Goal: Task Accomplishment & Management: Manage account settings

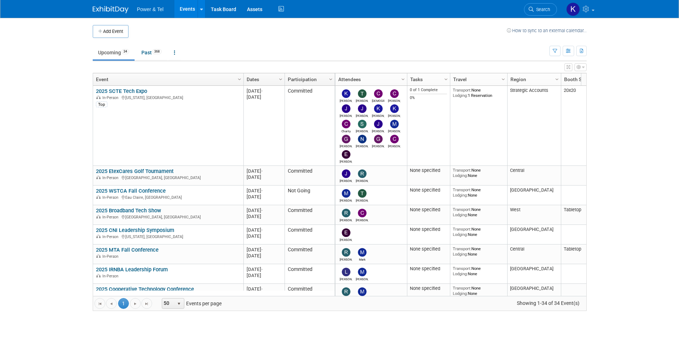
click at [537, 6] on link "Search" at bounding box center [540, 9] width 33 height 13
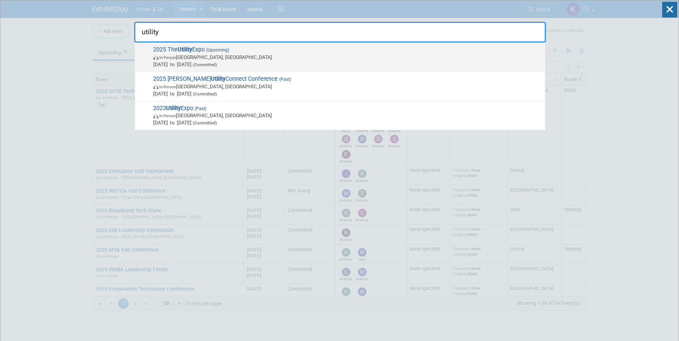
type input "utility"
click at [186, 52] on strong "Utility" at bounding box center [185, 49] width 15 height 7
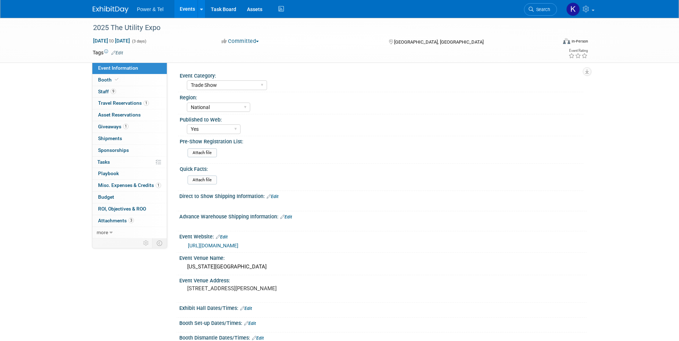
select select "Trade Show"
select select "National"
select select "Yes"
click at [106, 76] on link "Booth" at bounding box center [129, 79] width 74 height 11
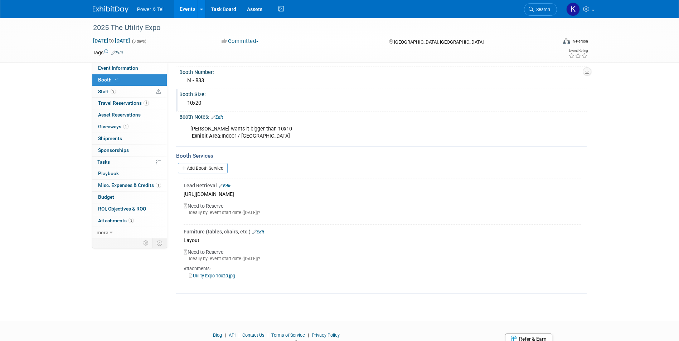
scroll to position [36, 0]
drag, startPoint x: 244, startPoint y: 138, endPoint x: 188, endPoint y: 137, distance: 55.8
click at [188, 137] on div "Mike K wants it bigger than 10x10 Exhibit Area: Indoor / North Hall" at bounding box center [346, 131] width 322 height 21
click at [73, 249] on div "2025 The Utility Expo Oct 7, 2025 to Oct 9, 2025 (3 days) Oct 7, 2025 to Oct 9,…" at bounding box center [339, 145] width 679 height 326
click at [216, 273] on link "Utility-Expo-10x20.jpg" at bounding box center [212, 275] width 46 height 5
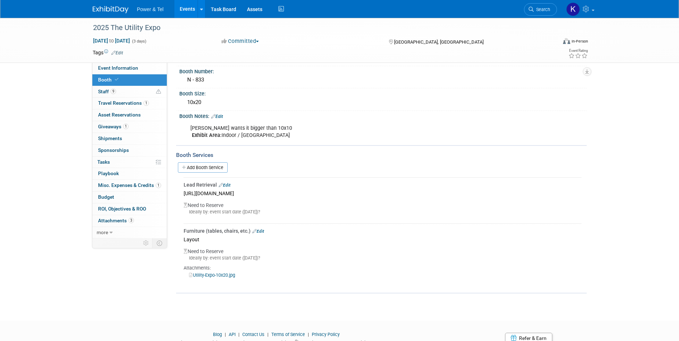
click at [36, 143] on div "2025 The Utility Expo Oct 7, 2025 to Oct 9, 2025 (3 days) Oct 7, 2025 to Oct 9,…" at bounding box center [339, 145] width 679 height 326
click at [102, 93] on span "Staff 9" at bounding box center [107, 92] width 18 height 6
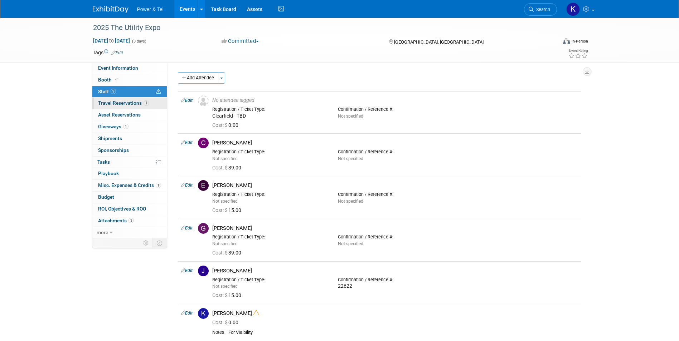
click at [104, 99] on link "1 Travel Reservations 1" at bounding box center [129, 103] width 74 height 11
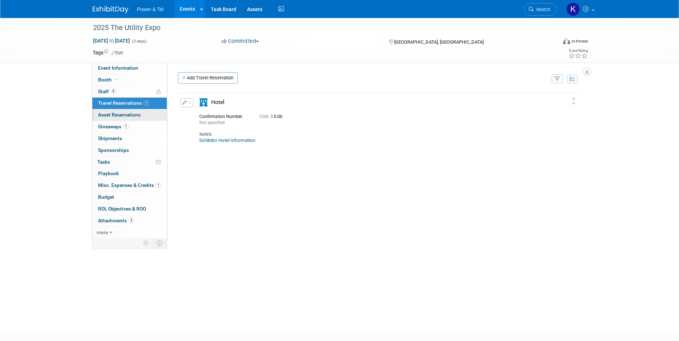
click at [104, 113] on span "Asset Reservations 0" at bounding box center [119, 115] width 43 height 6
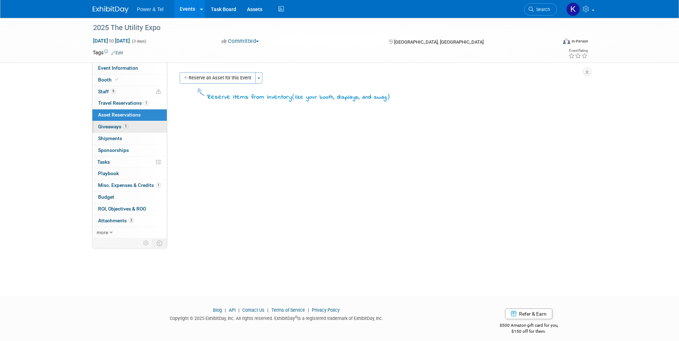
click at [105, 122] on link "1 Giveaways 1" at bounding box center [129, 126] width 74 height 11
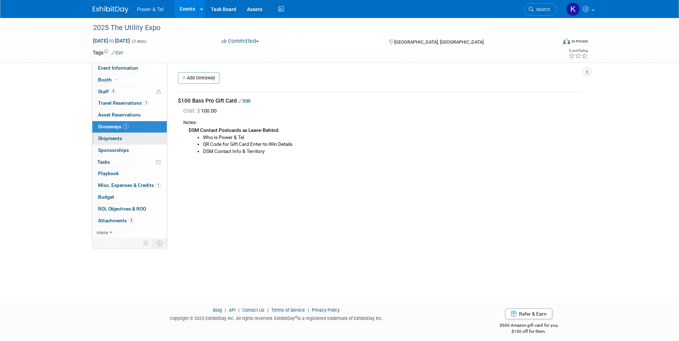
click at [110, 138] on span "Shipments 0" at bounding box center [110, 139] width 24 height 6
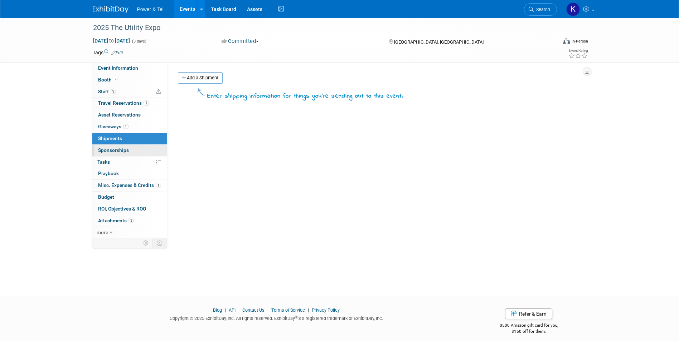
click at [111, 151] on span "Sponsorships 0" at bounding box center [113, 150] width 31 height 6
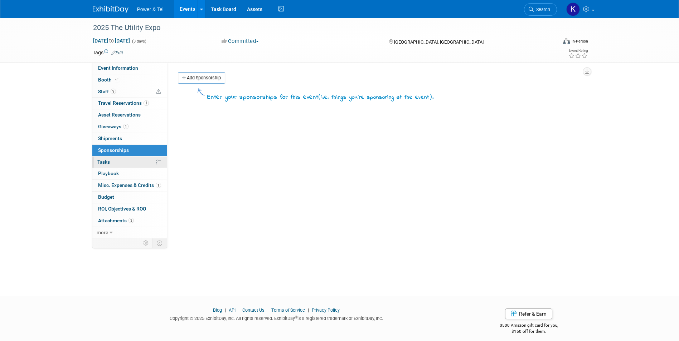
click at [106, 163] on span "Tasks 0%" at bounding box center [103, 162] width 13 height 6
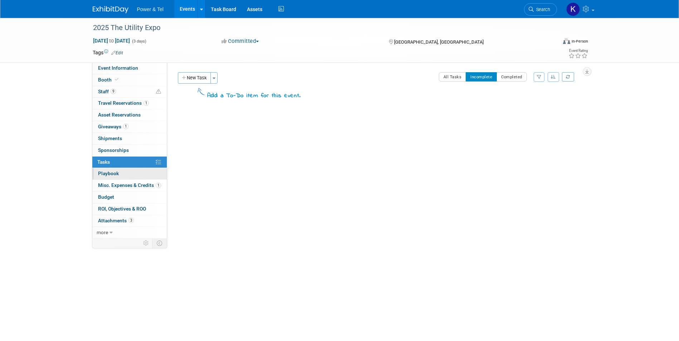
click at [105, 172] on span "Playbook 0" at bounding box center [108, 174] width 21 height 6
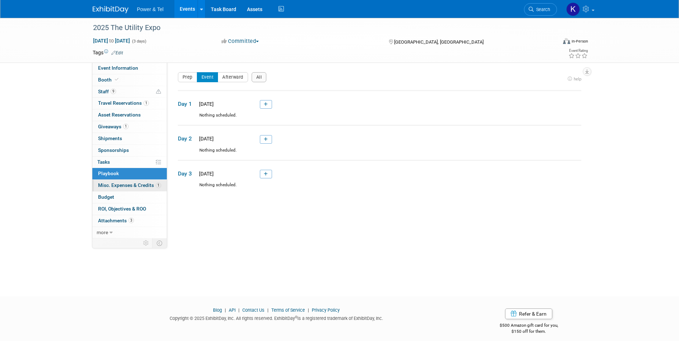
click at [104, 183] on span "Misc. Expenses & Credits 1" at bounding box center [129, 186] width 63 height 6
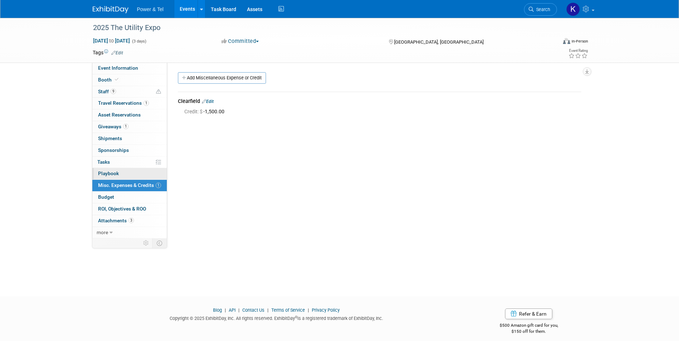
click at [107, 171] on span "Playbook 0" at bounding box center [108, 174] width 21 height 6
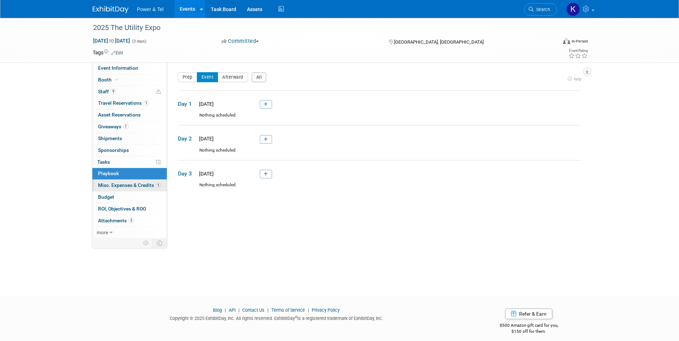
click at [107, 184] on span "Misc. Expenses & Credits 1" at bounding box center [129, 186] width 63 height 6
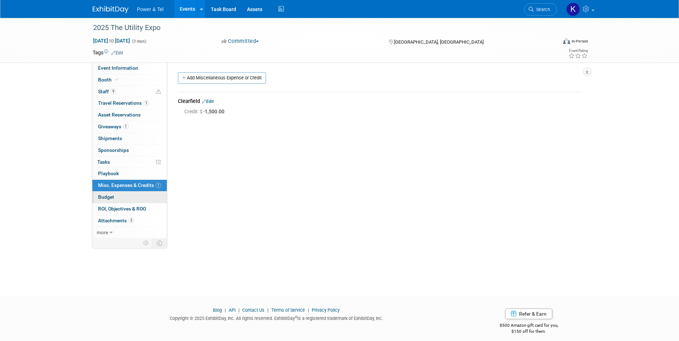
click at [107, 194] on span "Budget" at bounding box center [106, 197] width 16 height 6
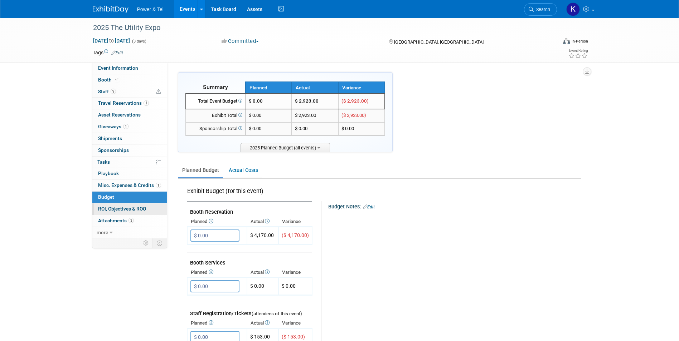
click at [111, 205] on link "0 ROI, Objectives & ROO 0" at bounding box center [129, 209] width 74 height 11
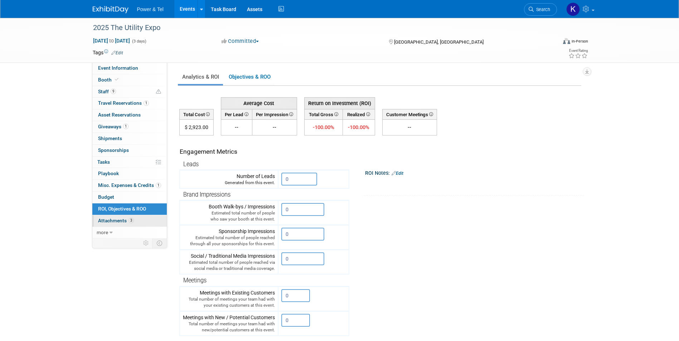
click at [112, 218] on span "Attachments 3" at bounding box center [116, 221] width 36 height 6
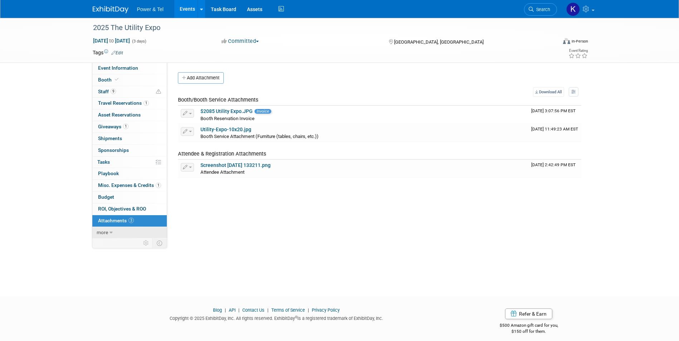
click at [108, 233] on span "more" at bounding box center [102, 233] width 11 height 6
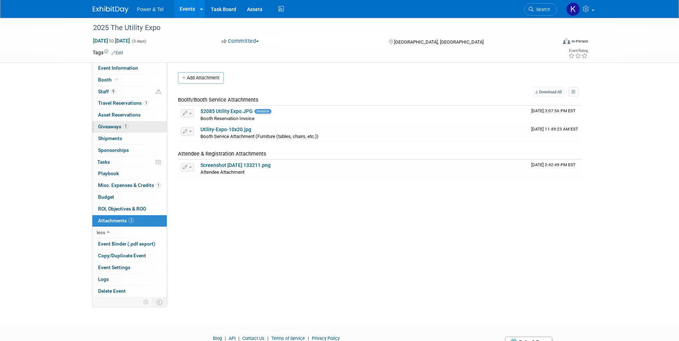
click at [112, 124] on span "Giveaways 1" at bounding box center [113, 127] width 30 height 6
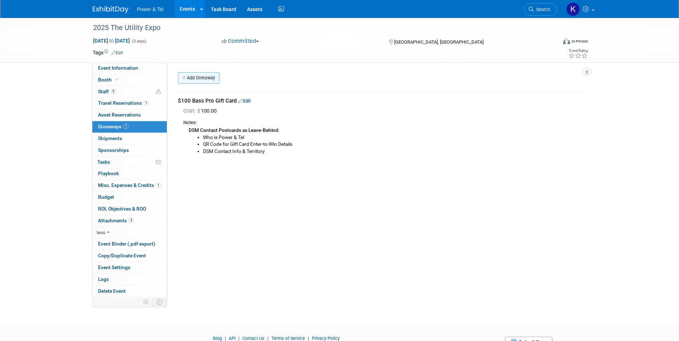
click at [212, 76] on link "Add Giveaway" at bounding box center [199, 77] width 42 height 11
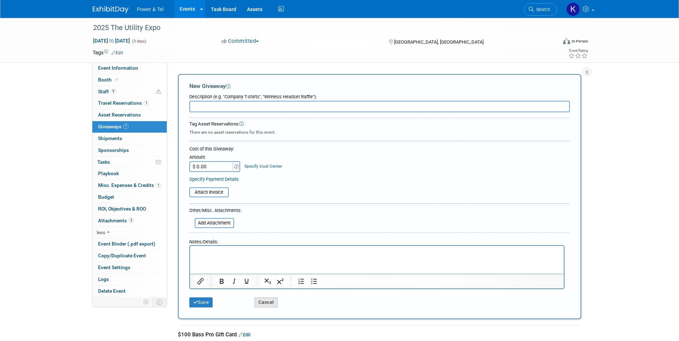
click at [268, 305] on button "Cancel" at bounding box center [265, 303] width 23 height 10
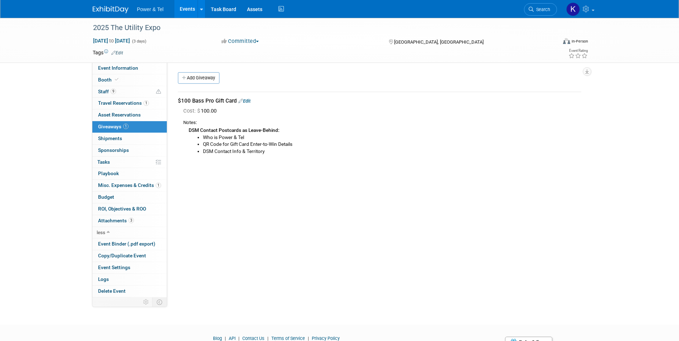
click at [549, 225] on div "Event Category: Trade Show P&T Hosted Event Export/Canada Outing Only Region: C…" at bounding box center [376, 180] width 419 height 235
click at [311, 253] on div "Event Category: Trade Show P&T Hosted Event Export/Canada Outing Only Region: C…" at bounding box center [376, 180] width 419 height 235
click at [125, 100] on span "Travel Reservations 1" at bounding box center [123, 103] width 51 height 6
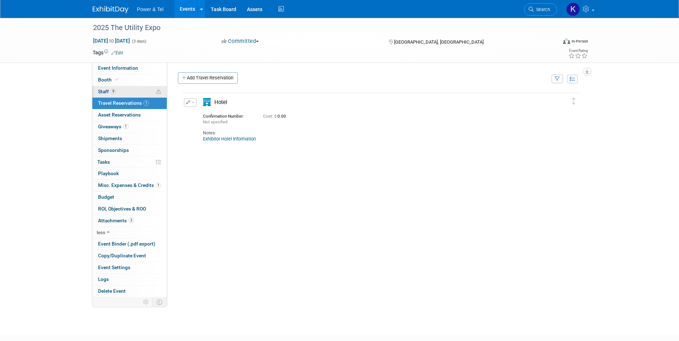
click at [104, 90] on span "Staff 9" at bounding box center [107, 92] width 18 height 6
